Goal: Task Accomplishment & Management: Manage account settings

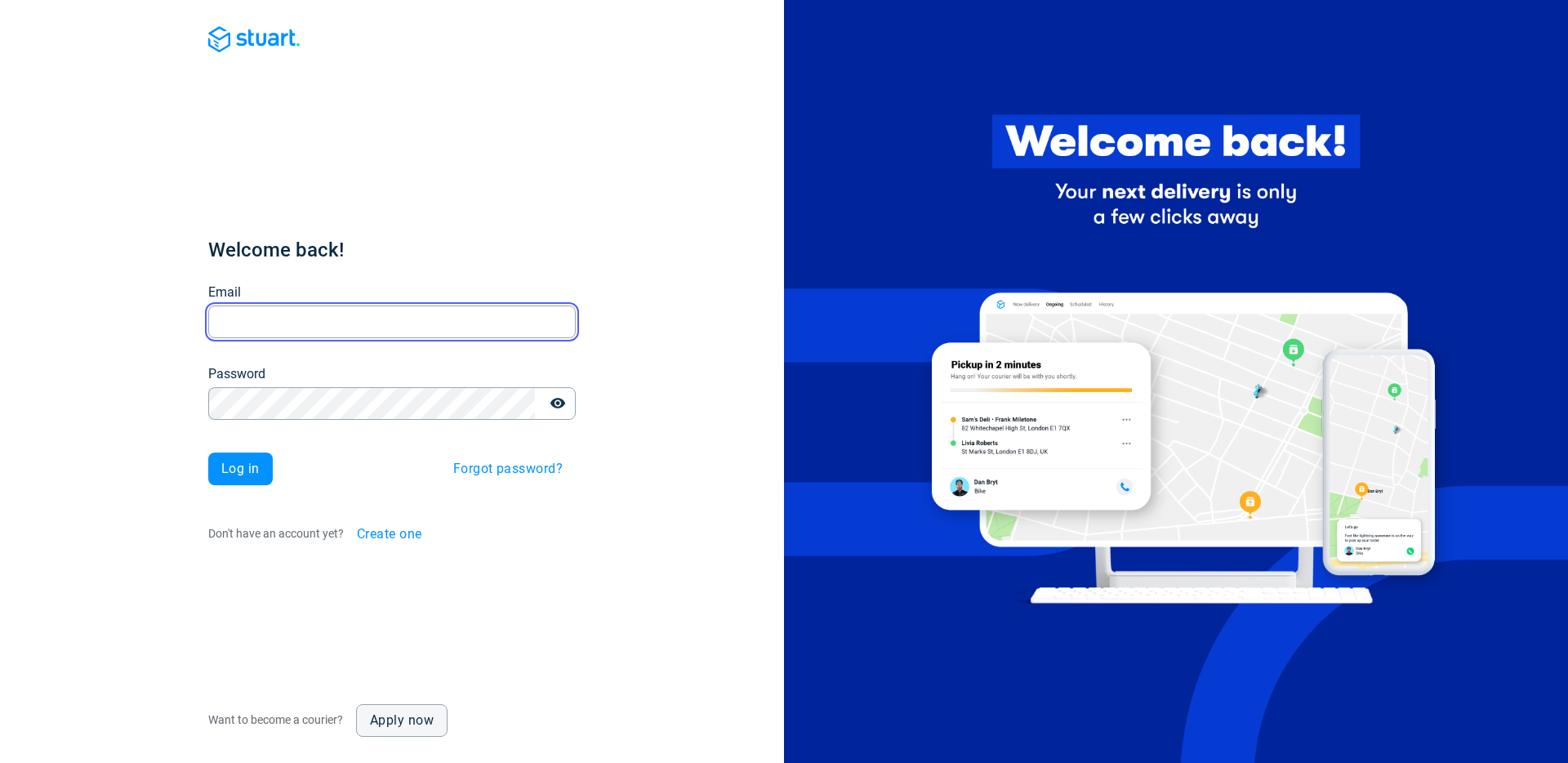
click at [341, 318] on input "Email" at bounding box center [391, 322] width 367 height 32
click at [0, 762] on com-1password-button at bounding box center [0, 763] width 0 height 0
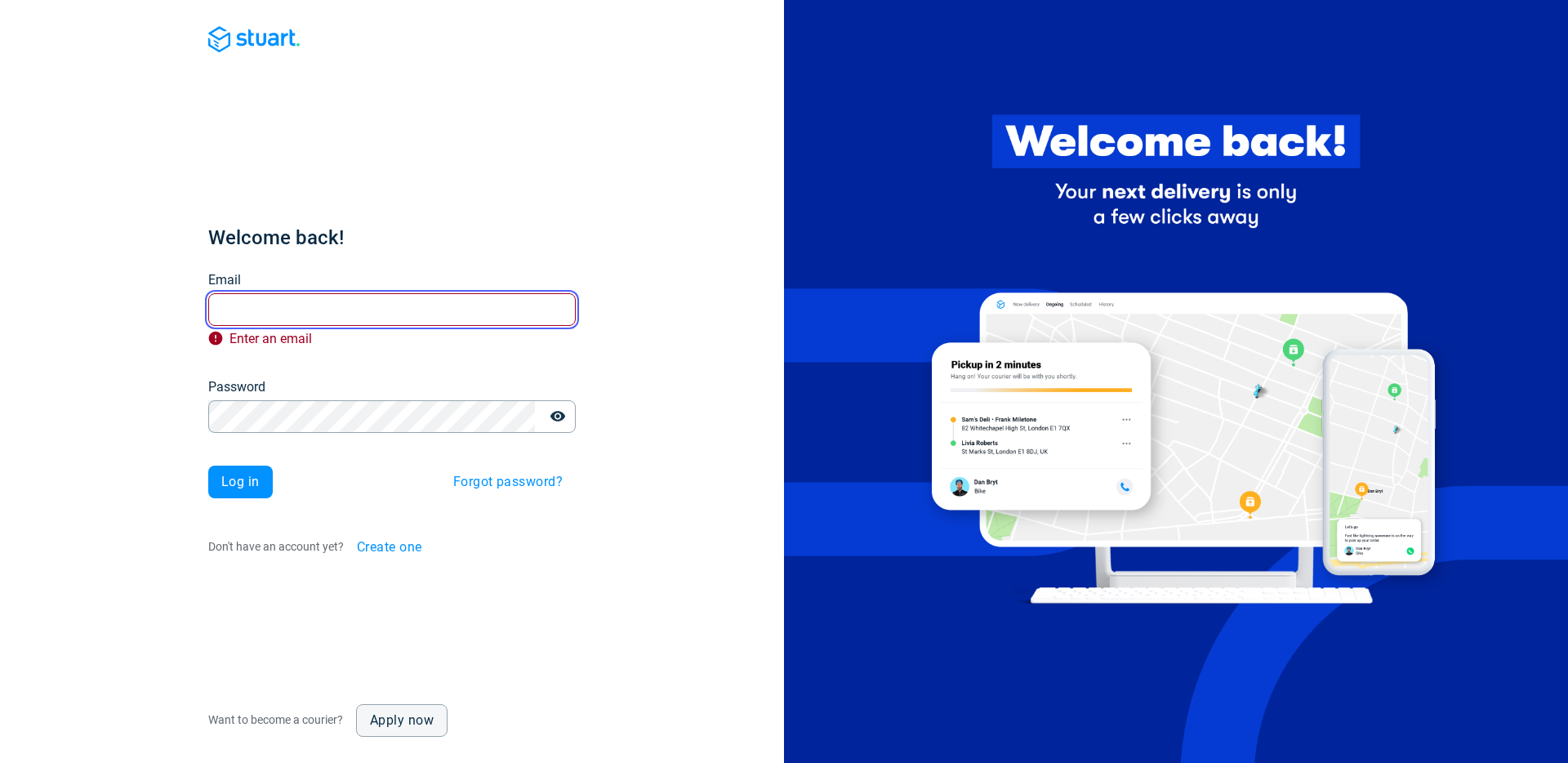
type input "[PERSON_NAME][EMAIL_ADDRESS][PERSON_NAME][DOMAIN_NAME]"
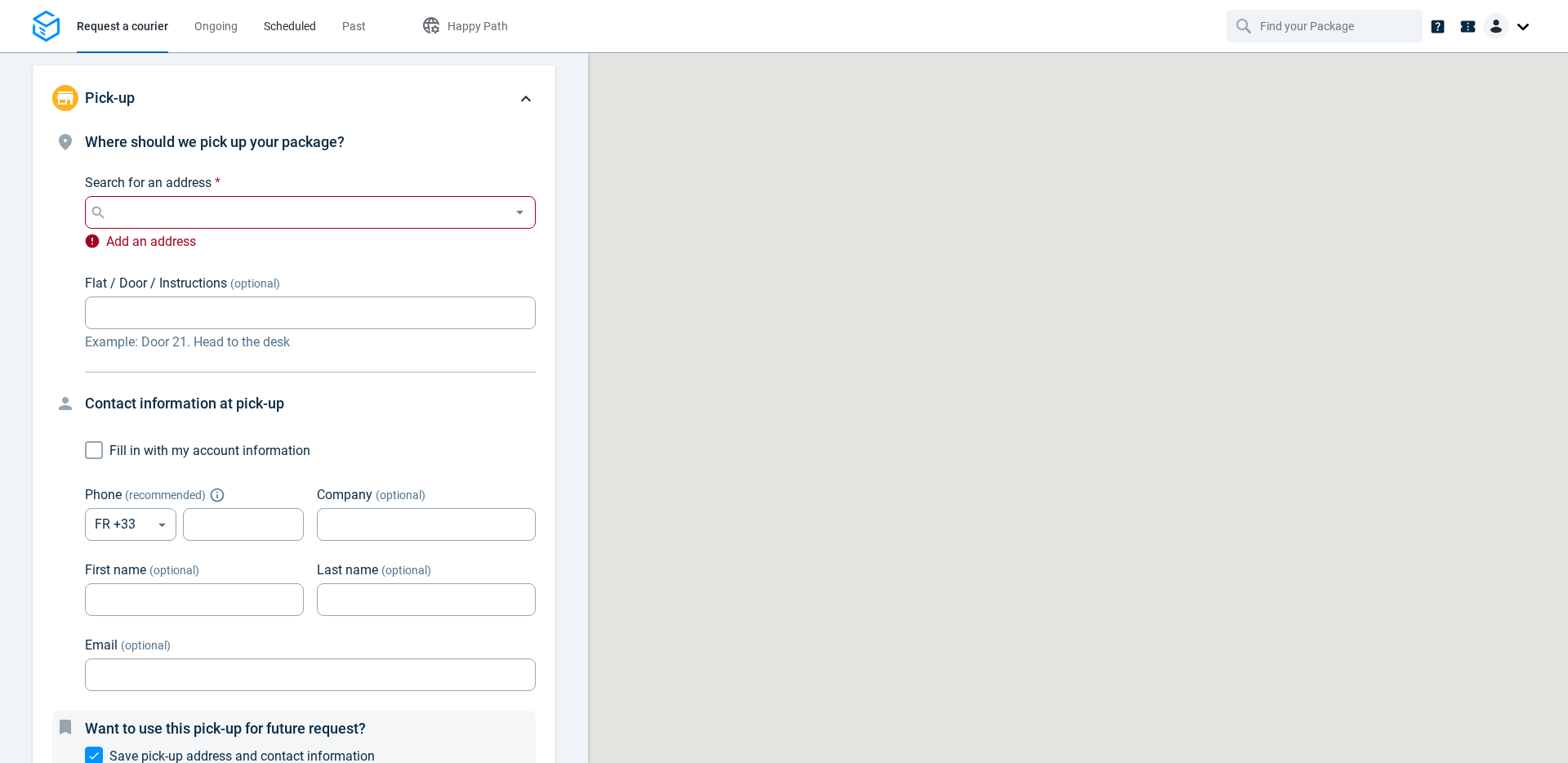
type input "[STREET_ADDRESS]"
type input "661716581"
type input "justine"
type input "anquez"
type input "[PERSON_NAME][EMAIL_ADDRESS][PERSON_NAME][DOMAIN_NAME]"
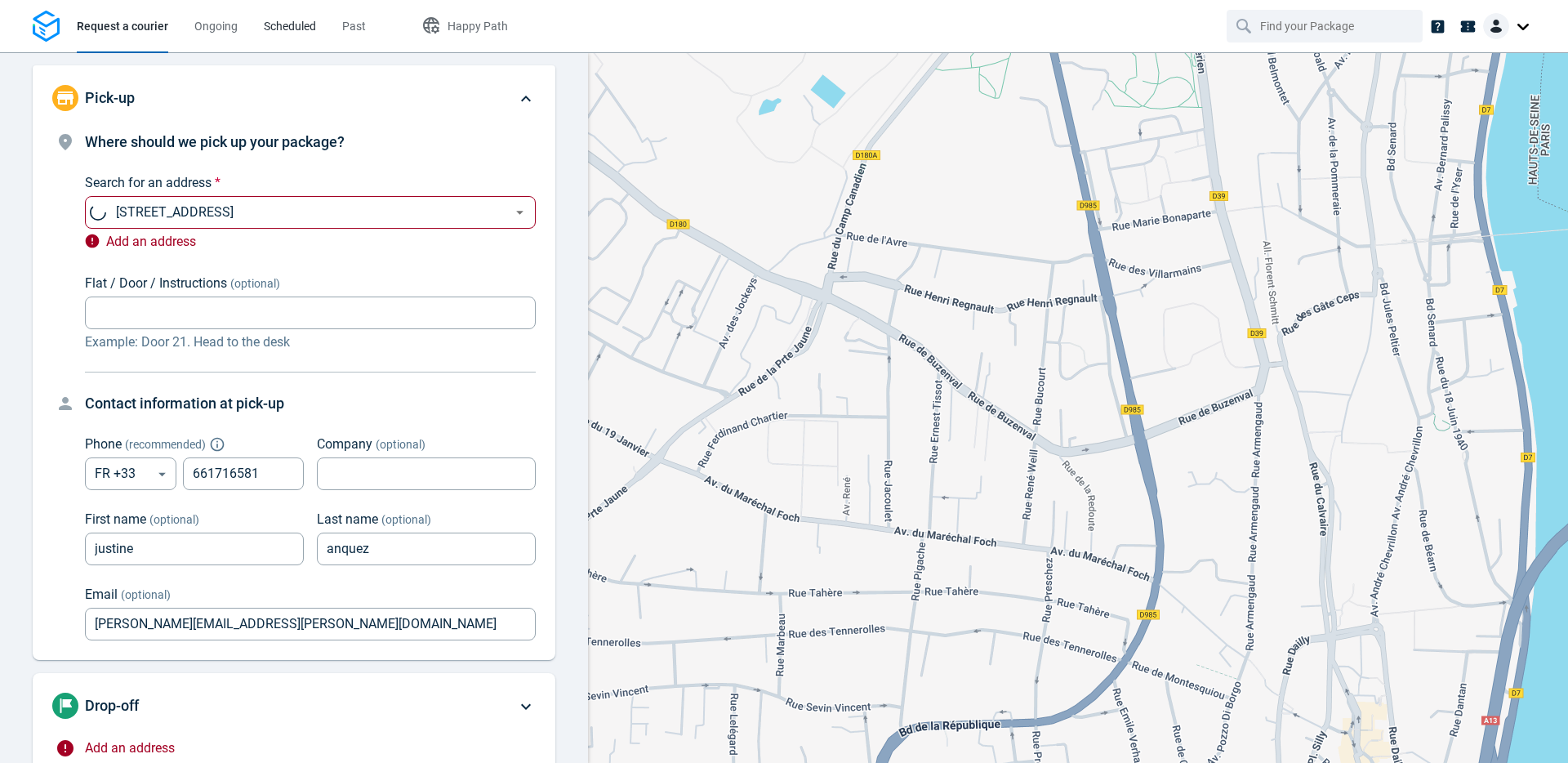
type input "now"
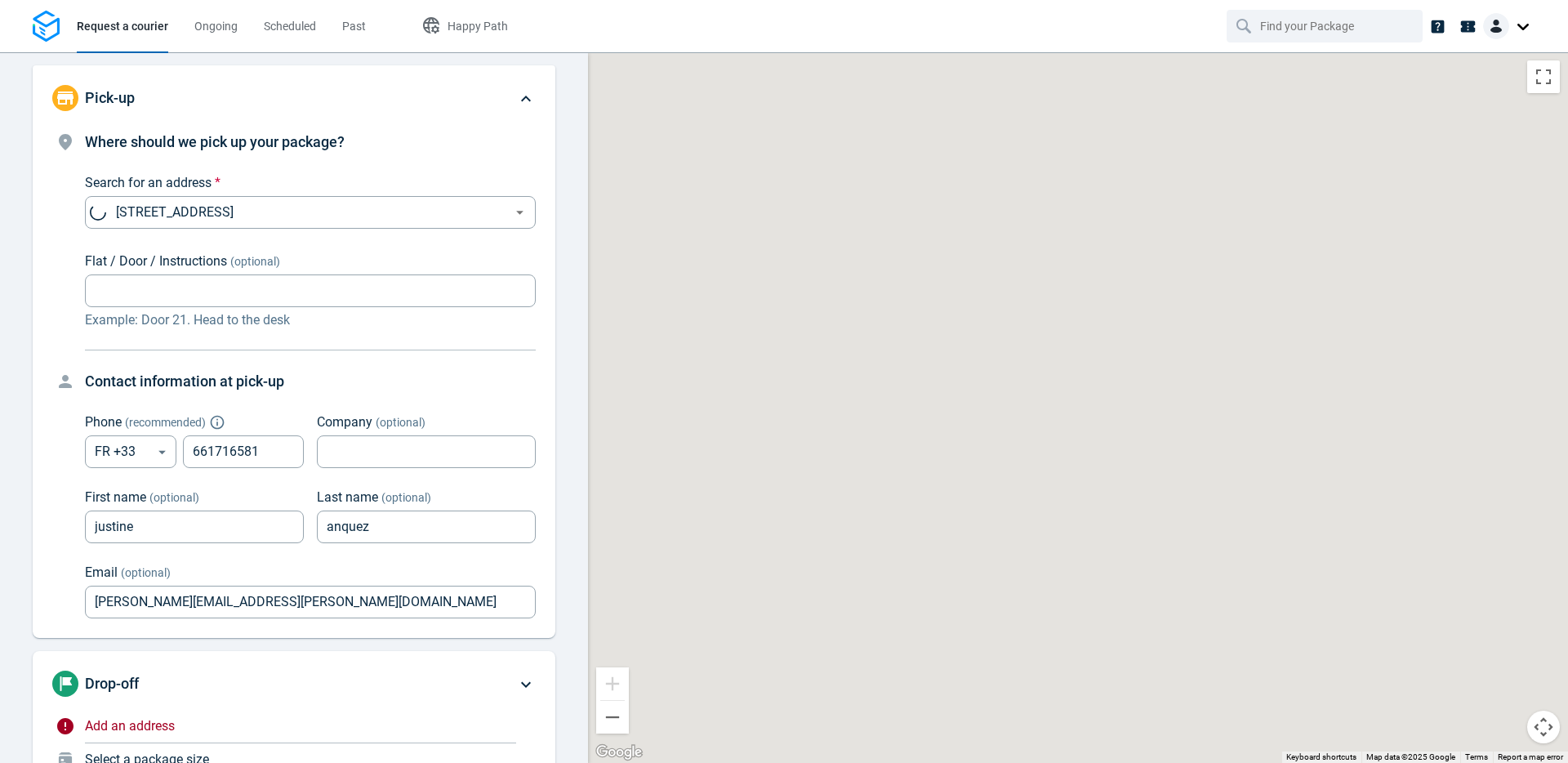
click at [337, 28] on li "Past" at bounding box center [354, 26] width 50 height 52
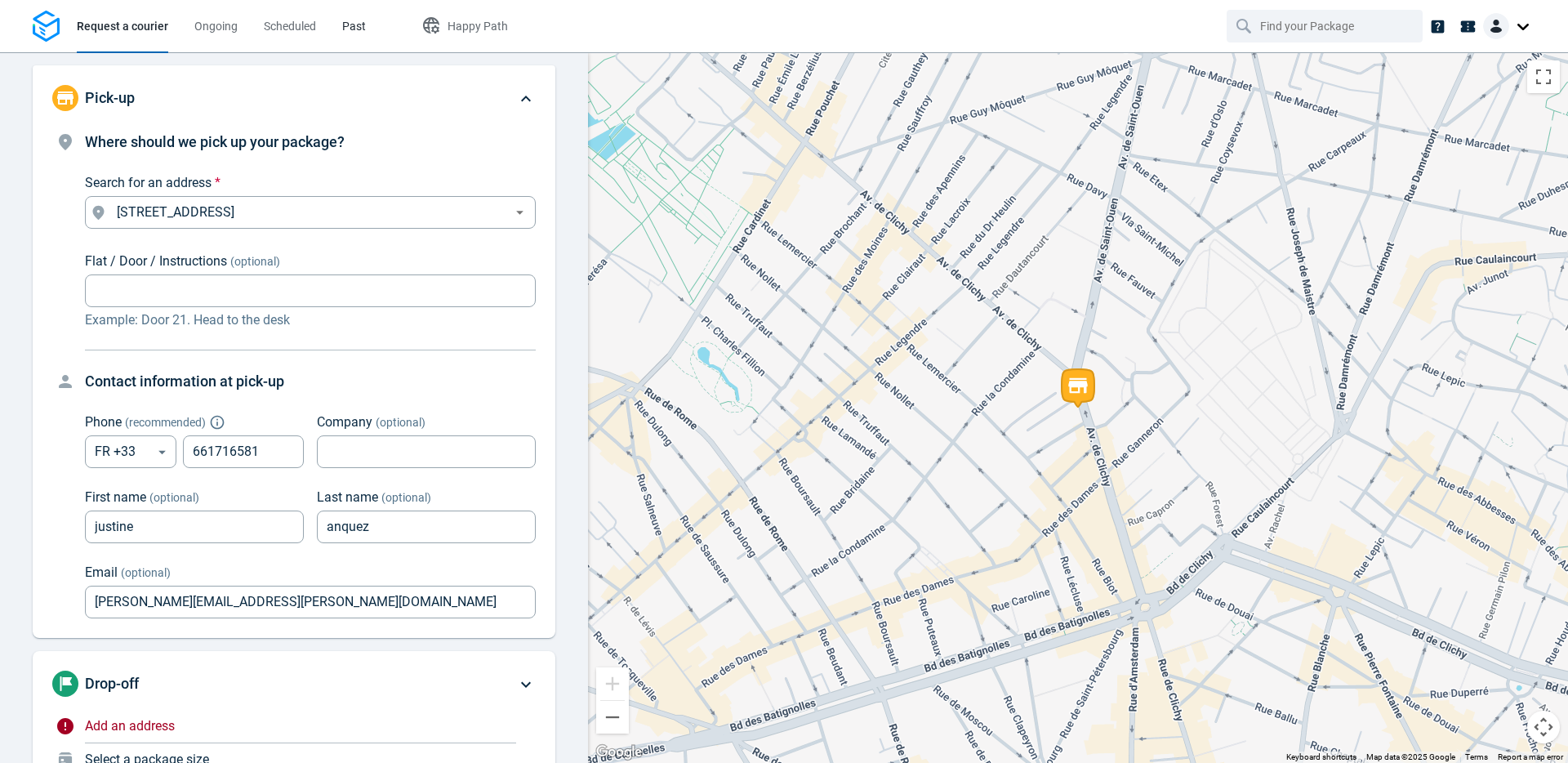
click at [360, 24] on span "Past" at bounding box center [354, 27] width 23 height 13
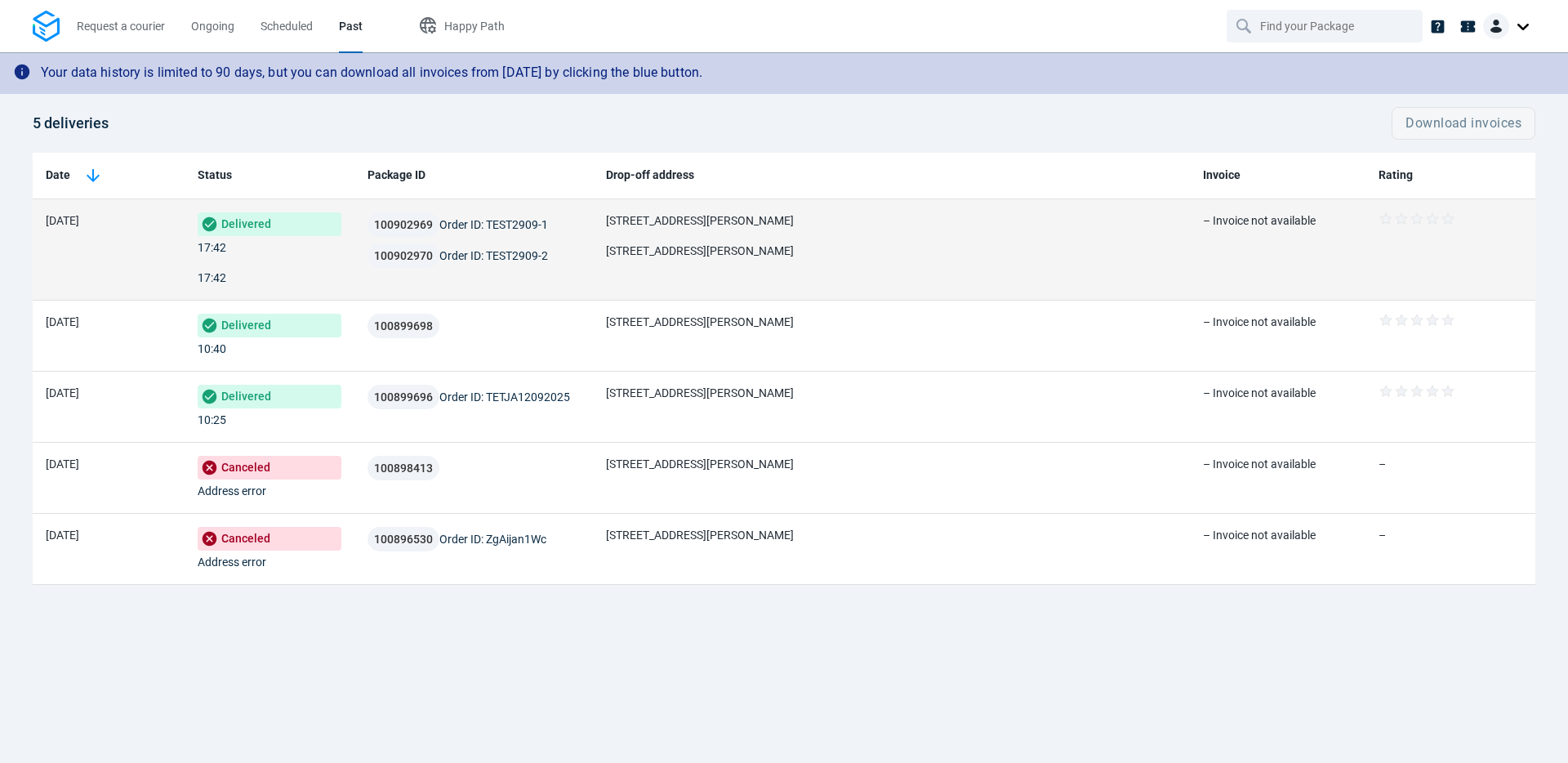
click at [1396, 288] on td at bounding box center [1451, 250] width 170 height 102
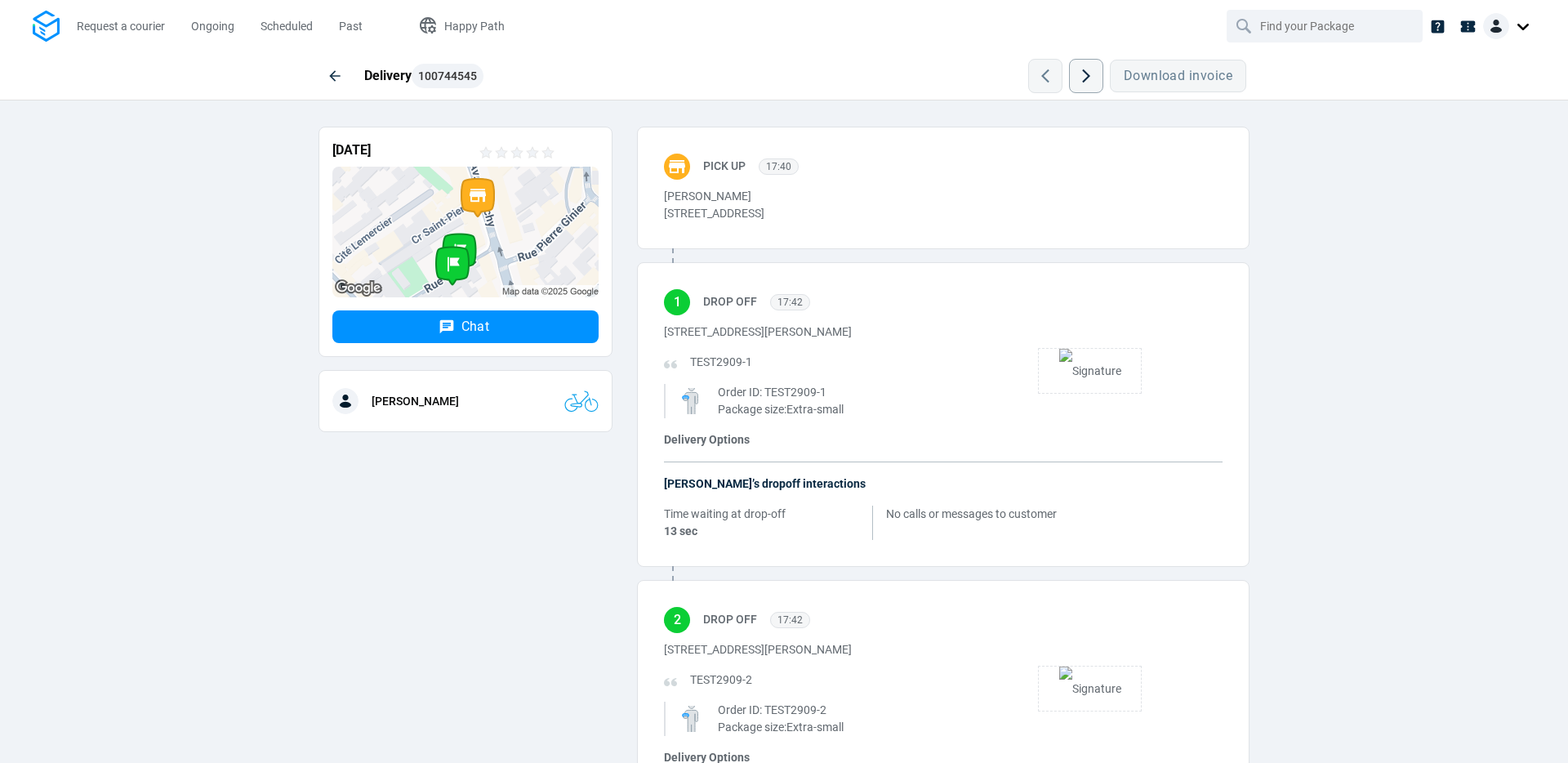
click at [1189, 78] on div "Download invoice" at bounding box center [1137, 76] width 225 height 47
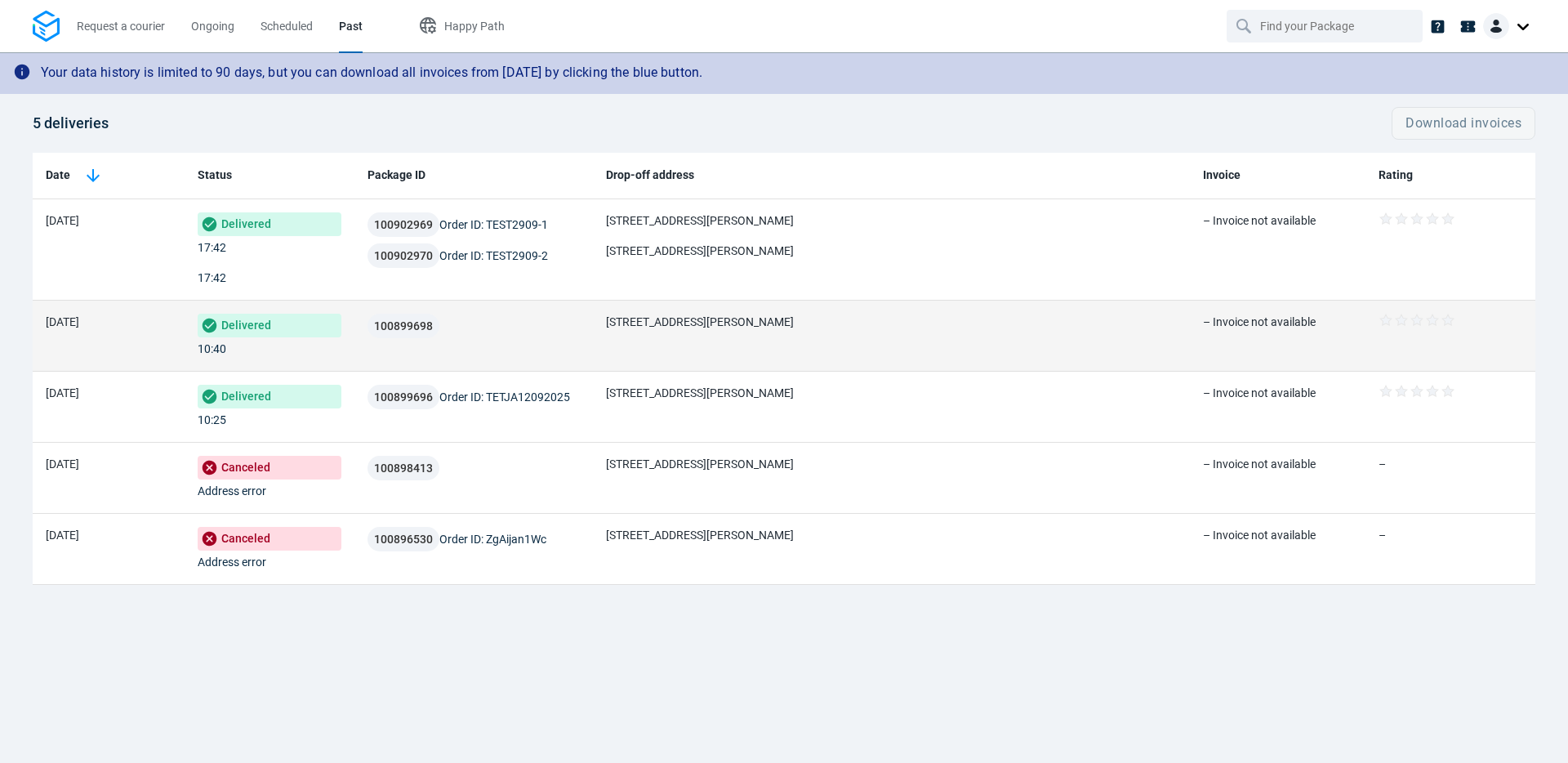
click at [509, 345] on td "100899698" at bounding box center [474, 336] width 238 height 71
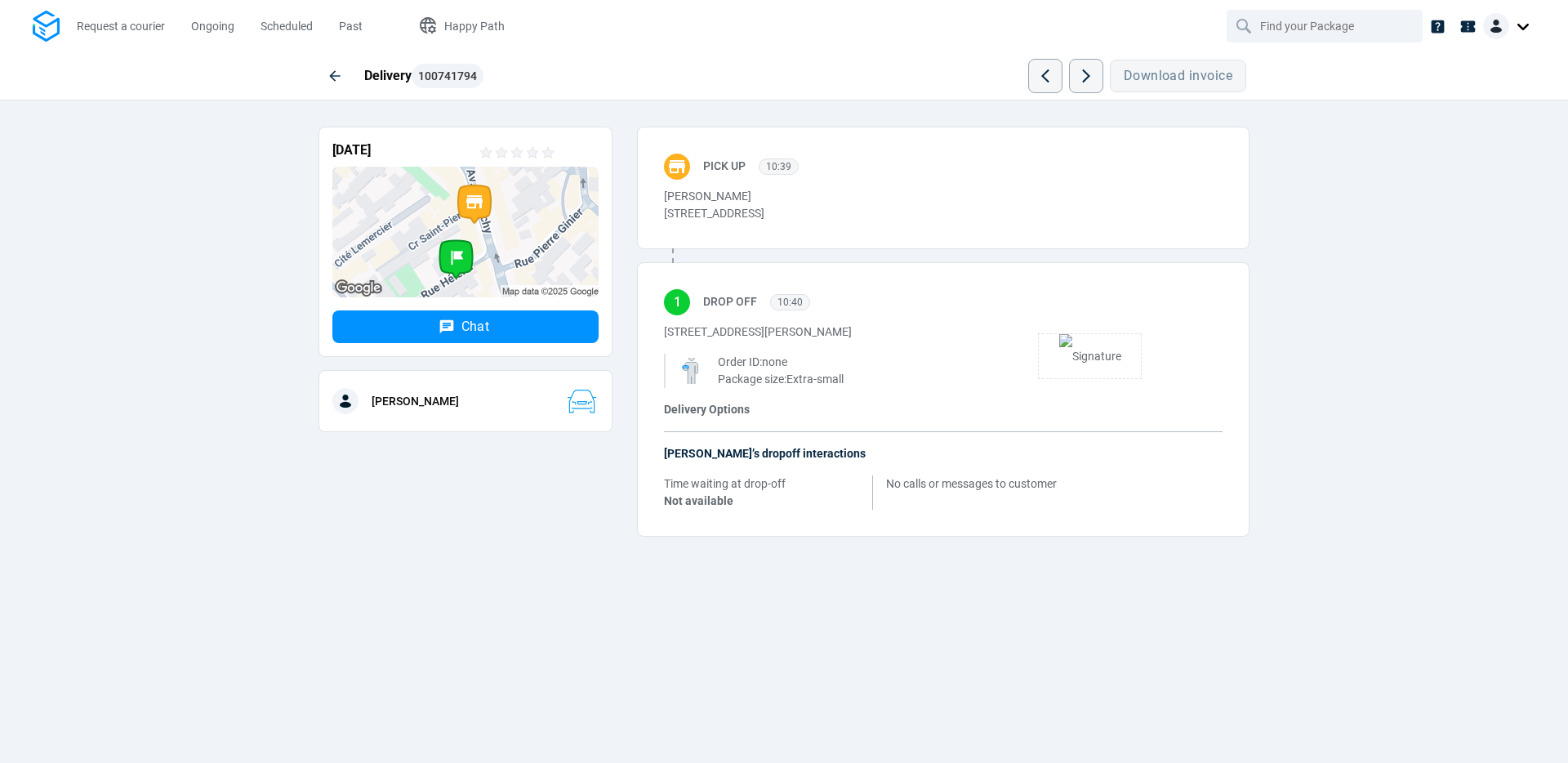
click at [1163, 78] on div "Download invoice" at bounding box center [1137, 76] width 225 height 47
